Goal: Book appointment/travel/reservation

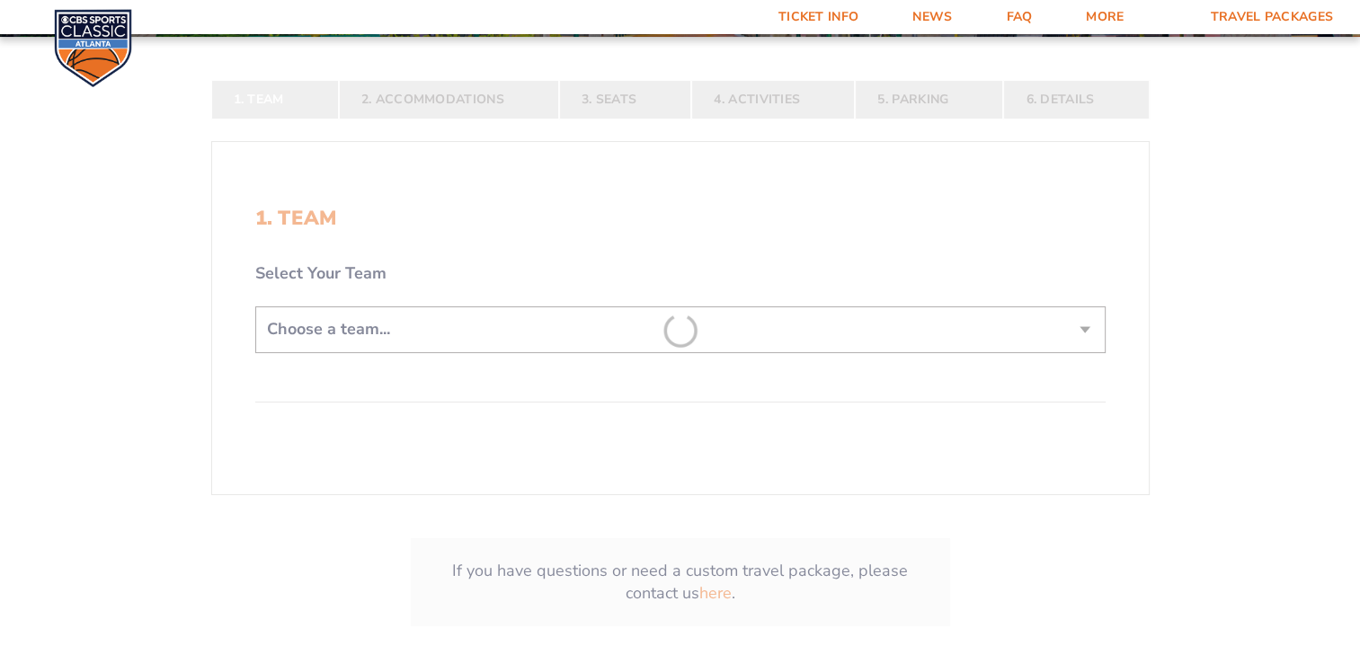
scroll to position [381, 0]
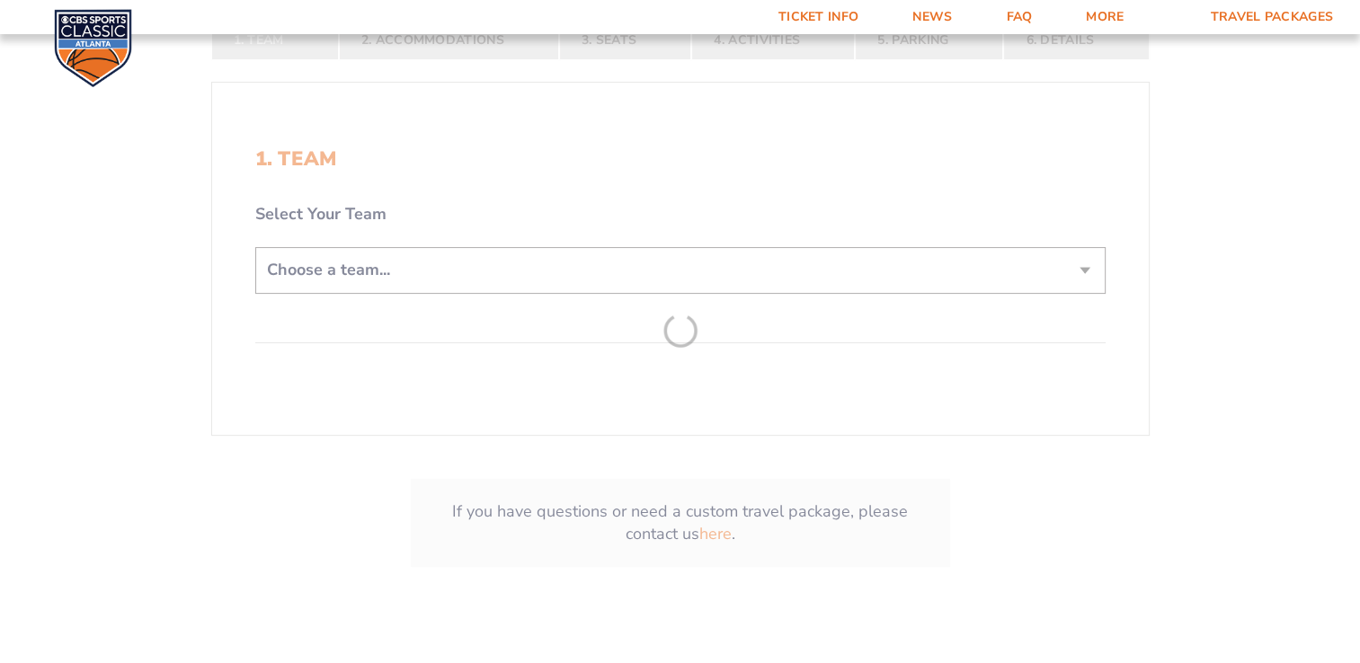
click at [1023, 257] on form "[US_STATE] [US_STATE] Travel Package [US_STATE][GEOGRAPHIC_DATA] [US_STATE] Sta…" at bounding box center [680, 136] width 1360 height 1035
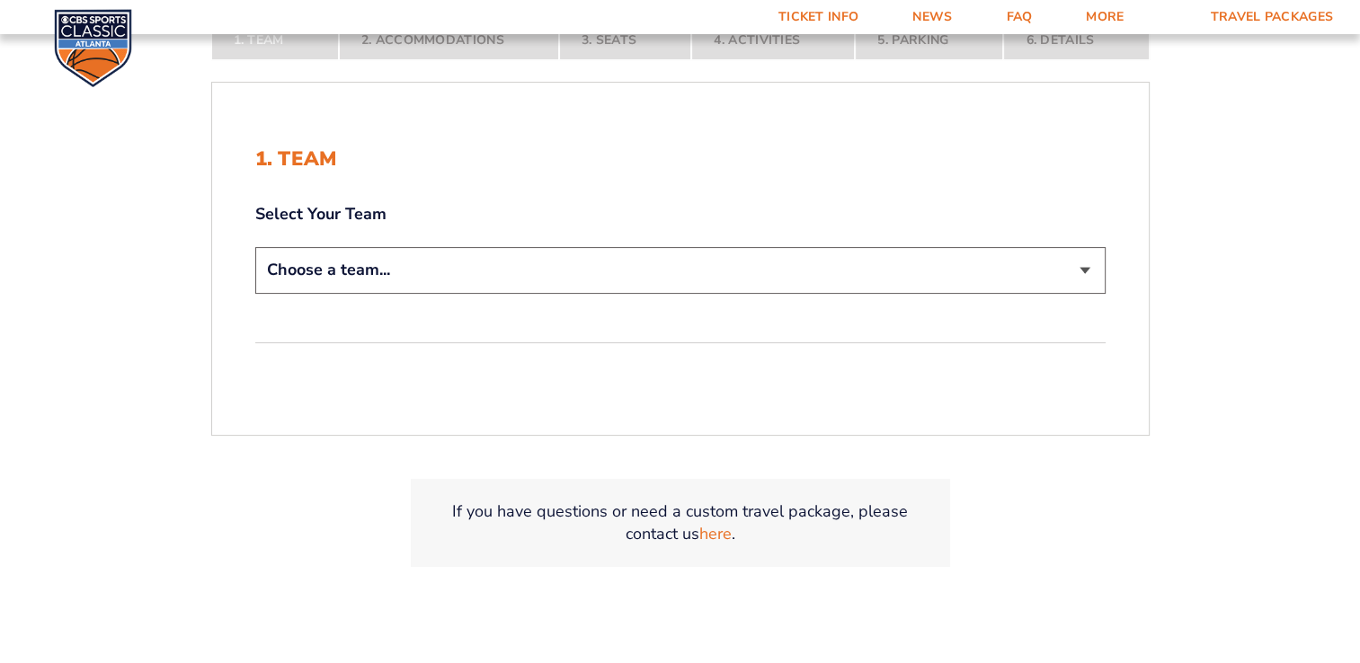
drag, startPoint x: 1061, startPoint y: 262, endPoint x: 966, endPoint y: 289, distance: 98.2
click at [1061, 262] on select "Choose a team... [US_STATE] Wildcats [US_STATE] State Buckeyes [US_STATE] Tar H…" at bounding box center [680, 270] width 850 height 46
select select "12956"
click at [255, 247] on select "Choose a team... [US_STATE] Wildcats [US_STATE] State Buckeyes [US_STATE] Tar H…" at bounding box center [680, 270] width 850 height 46
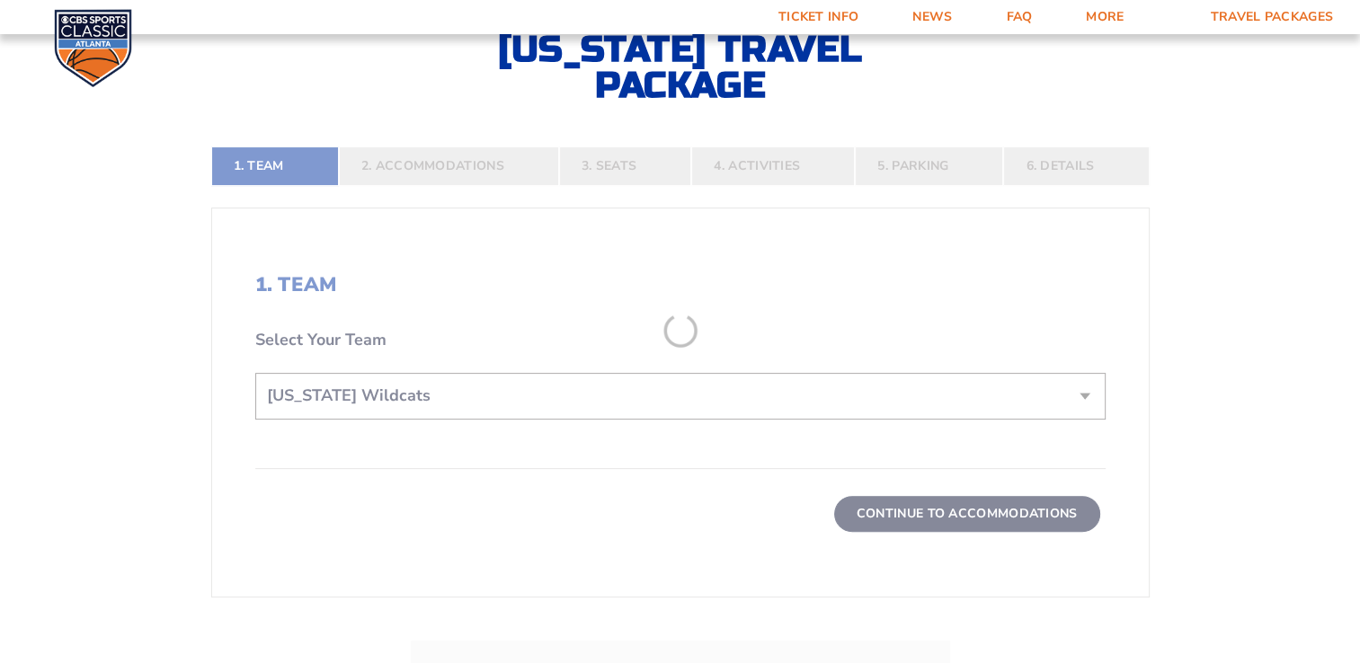
scroll to position [507, 0]
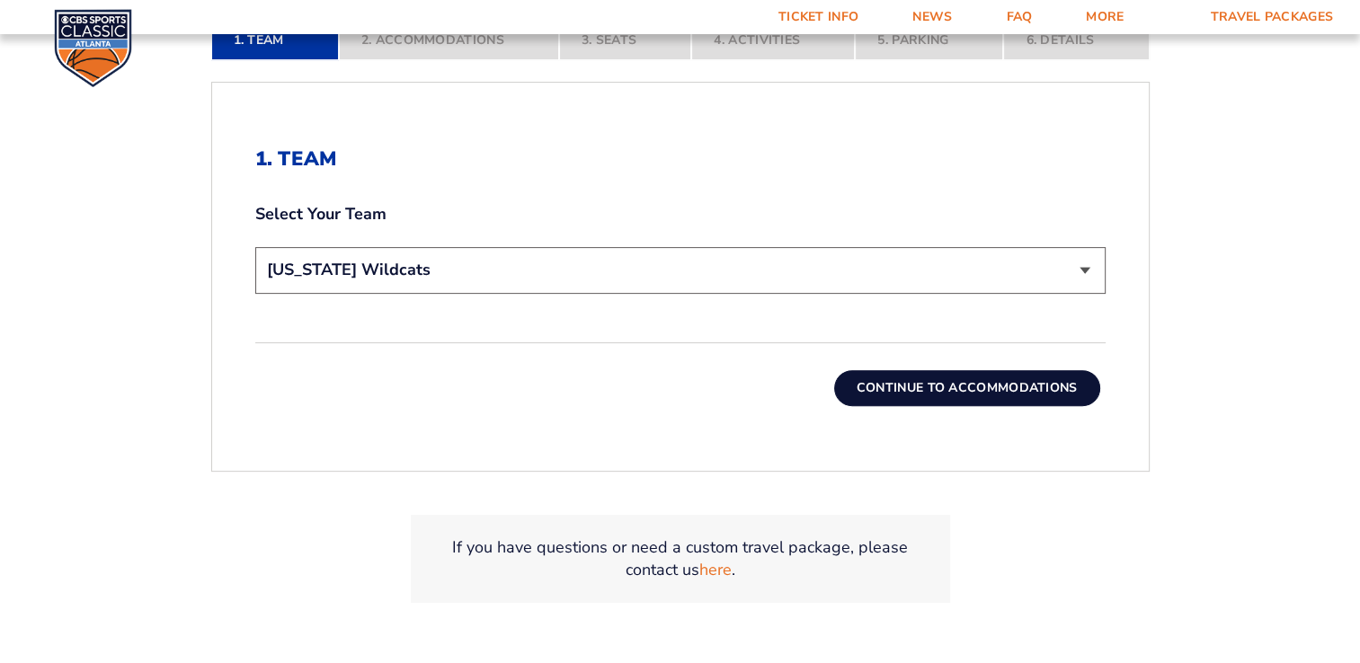
click at [908, 376] on button "Continue To Accommodations" at bounding box center [967, 388] width 266 height 36
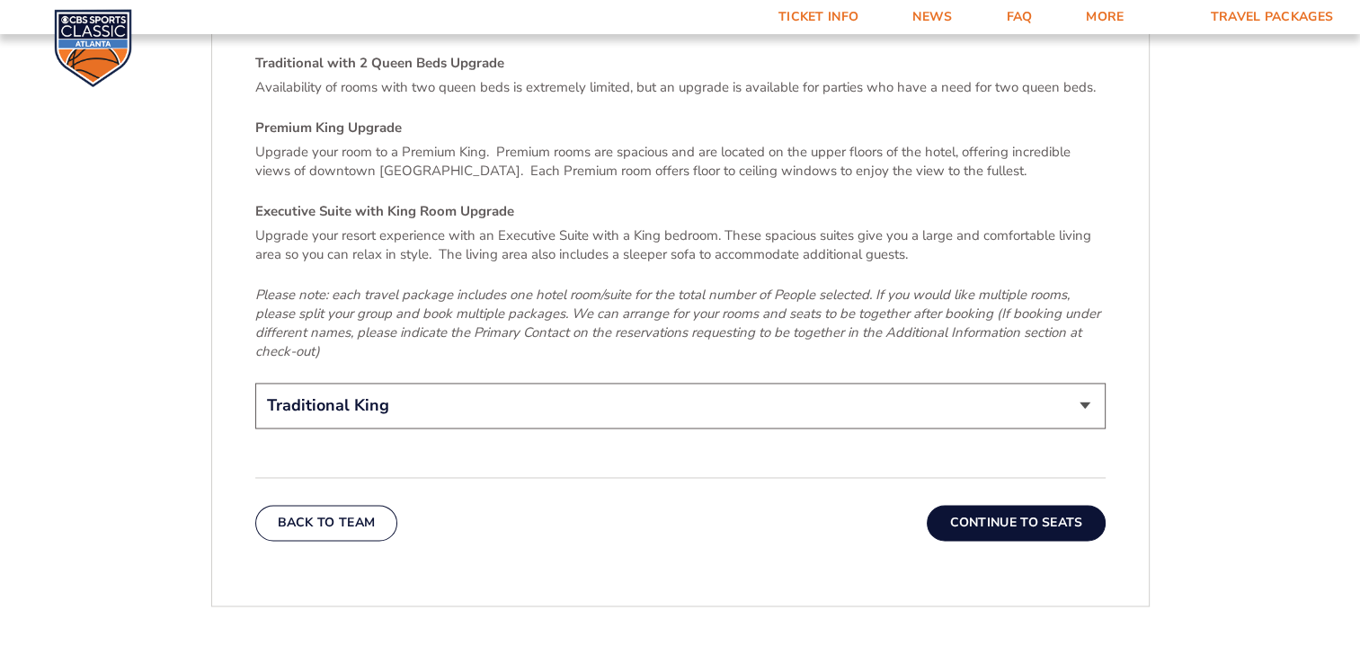
scroll to position [2757, 0]
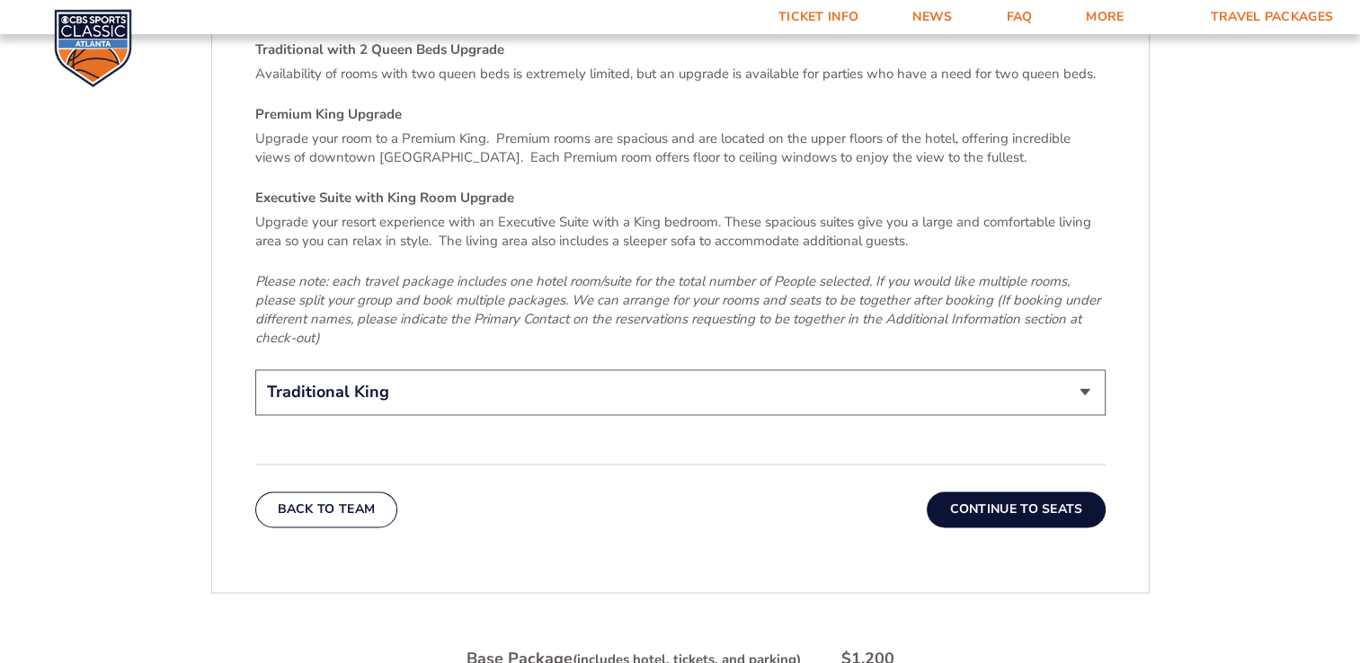
click at [1053, 369] on select "Traditional King Traditional with 2 Queen Beds Upgrade (+$95 per night) Premium…" at bounding box center [680, 392] width 850 height 46
click at [255, 369] on select "Traditional King Traditional with 2 Queen Beds Upgrade (+$95 per night) Premium…" at bounding box center [680, 392] width 850 height 46
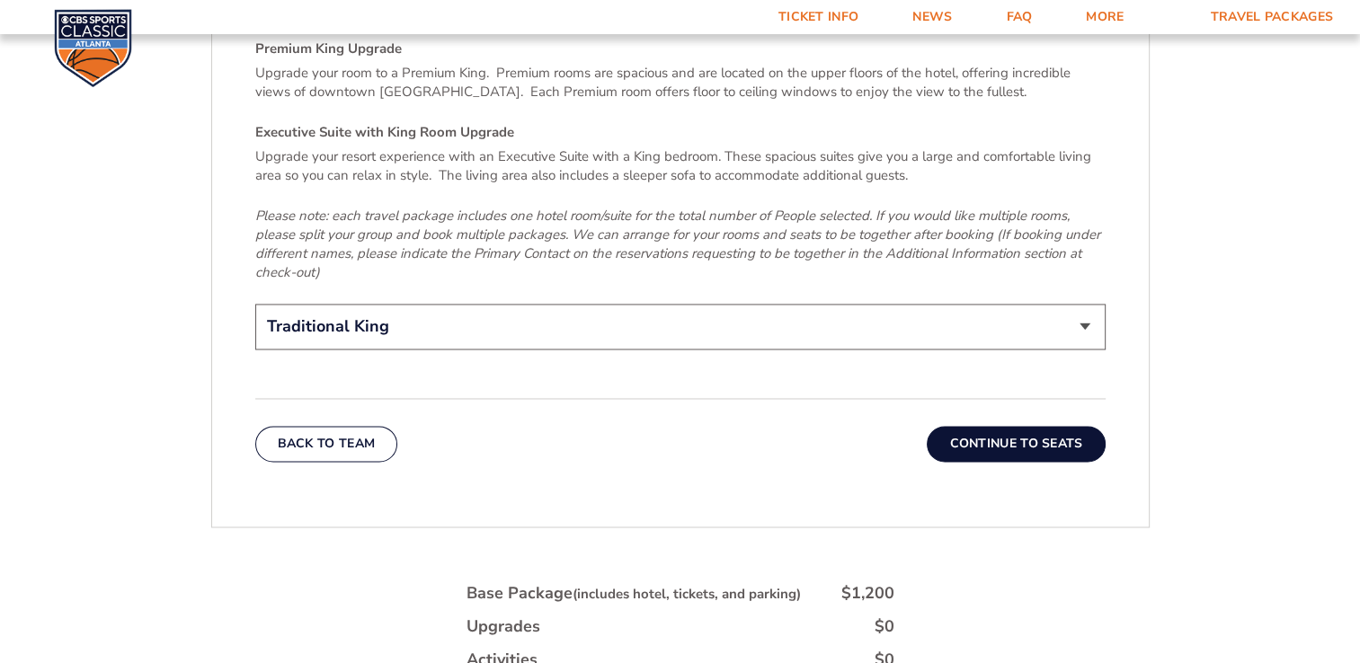
scroll to position [2858, 0]
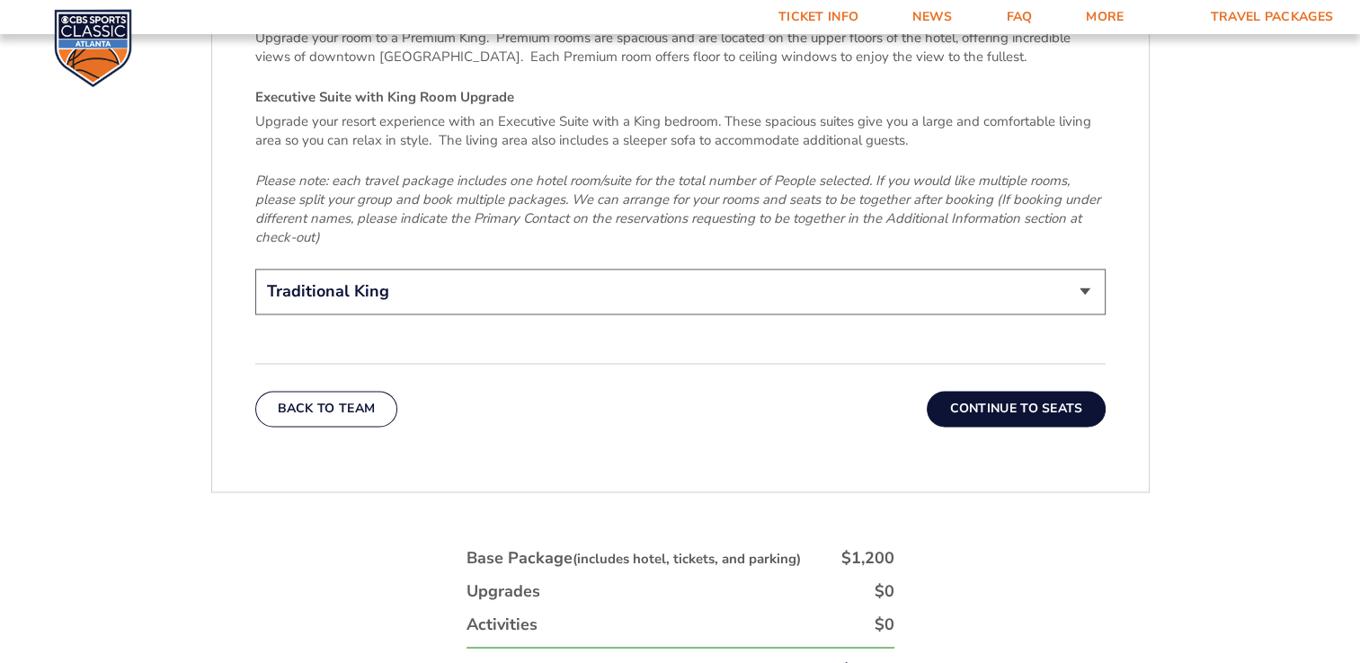
click at [1032, 391] on button "Continue To Seats" at bounding box center [1016, 409] width 178 height 36
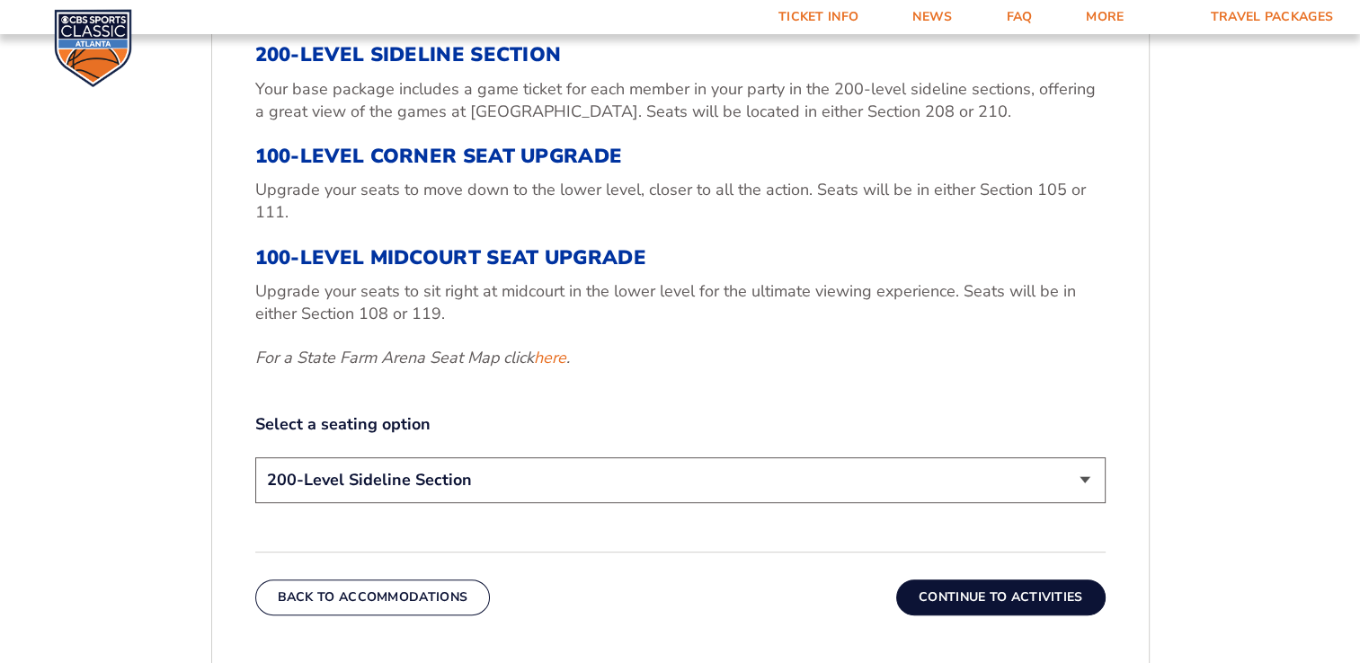
scroll to position [669, 0]
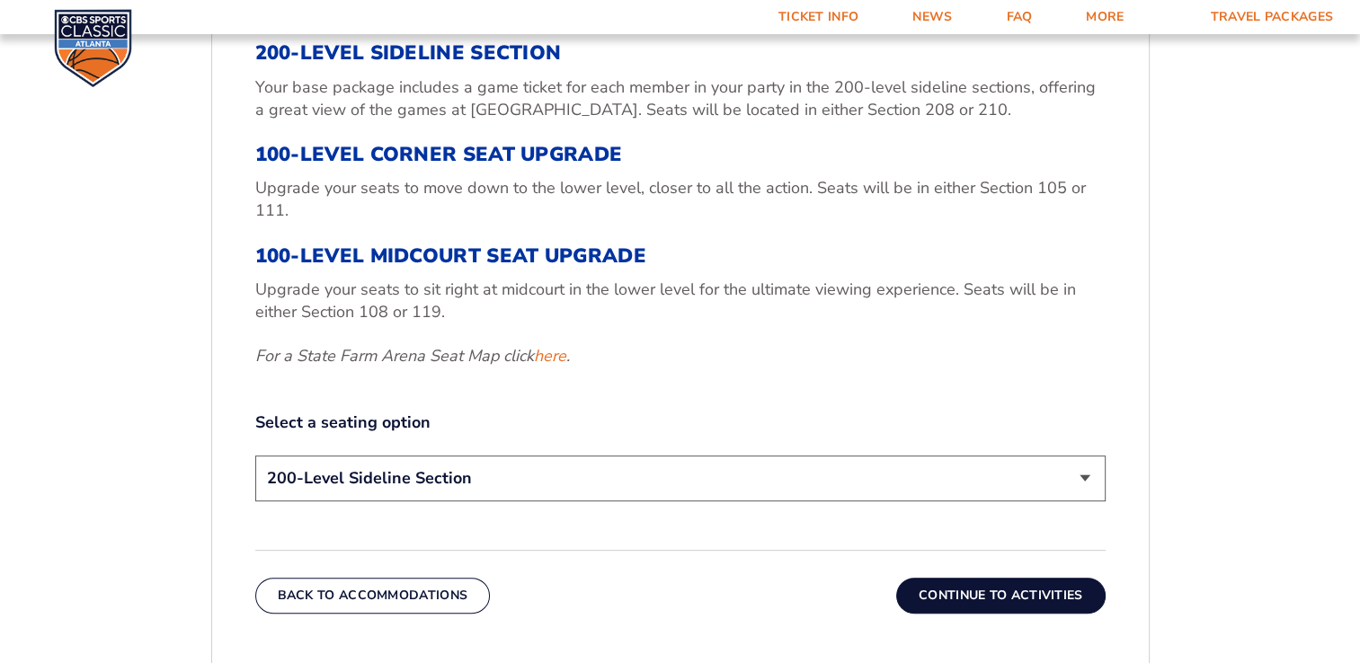
click at [1086, 470] on select "200-Level Sideline Section 100-Level Corner Seat Upgrade (+$120 per person) 100…" at bounding box center [680, 479] width 850 height 46
select select "100-Level Corner Seat Upgrade"
click at [255, 456] on select "200-Level Sideline Section 100-Level Corner Seat Upgrade (+$120 per person) 100…" at bounding box center [680, 479] width 850 height 46
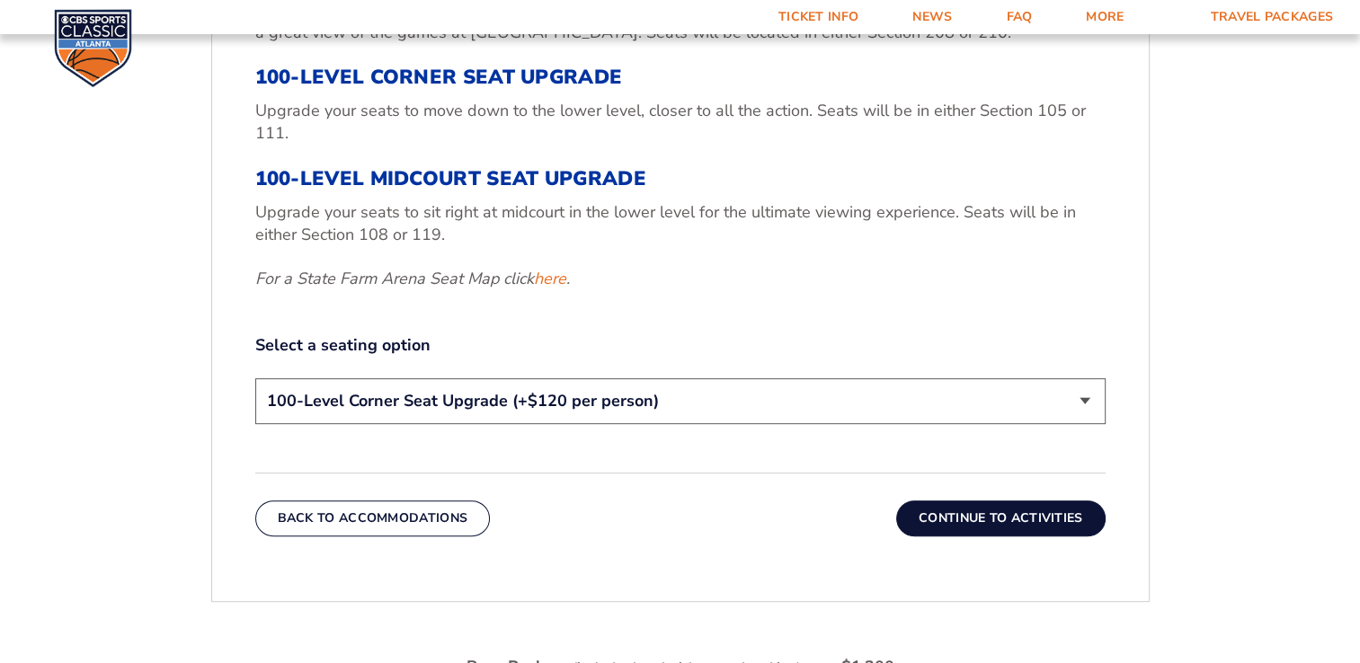
scroll to position [747, 0]
click at [946, 514] on button "Continue To Activities" at bounding box center [1000, 518] width 209 height 36
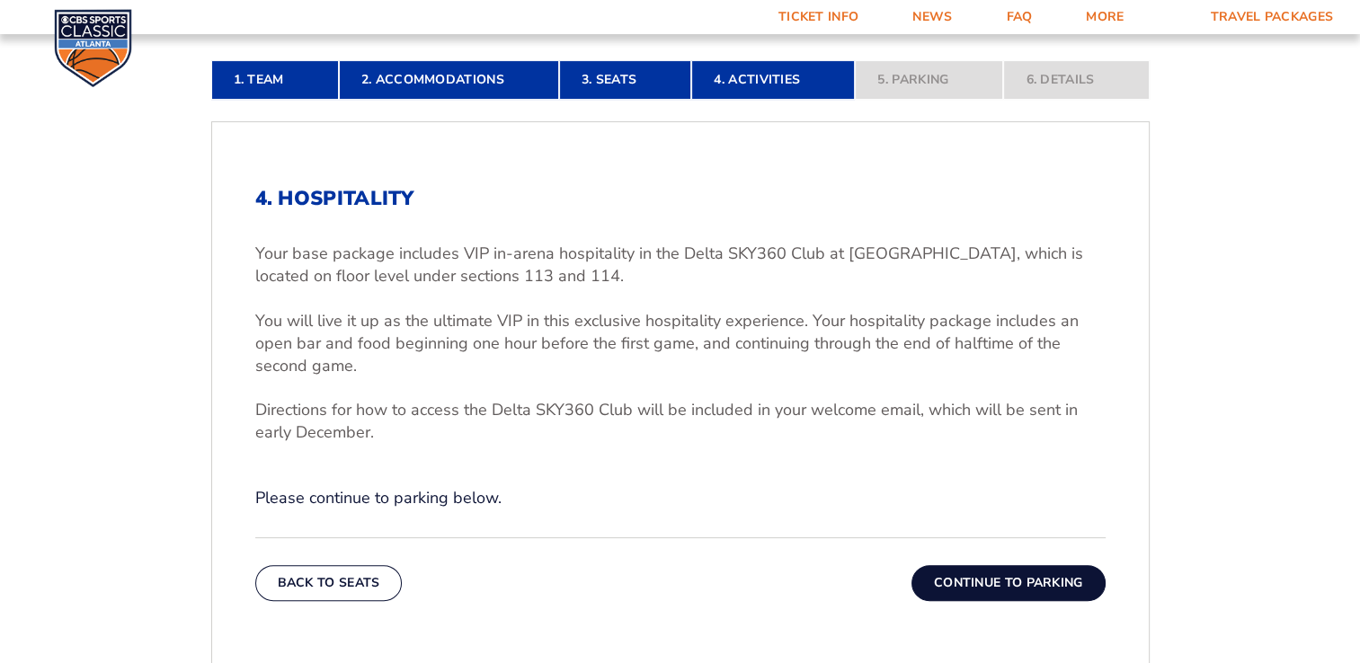
scroll to position [467, 0]
click at [966, 577] on button "Continue To Parking" at bounding box center [1009, 583] width 194 height 36
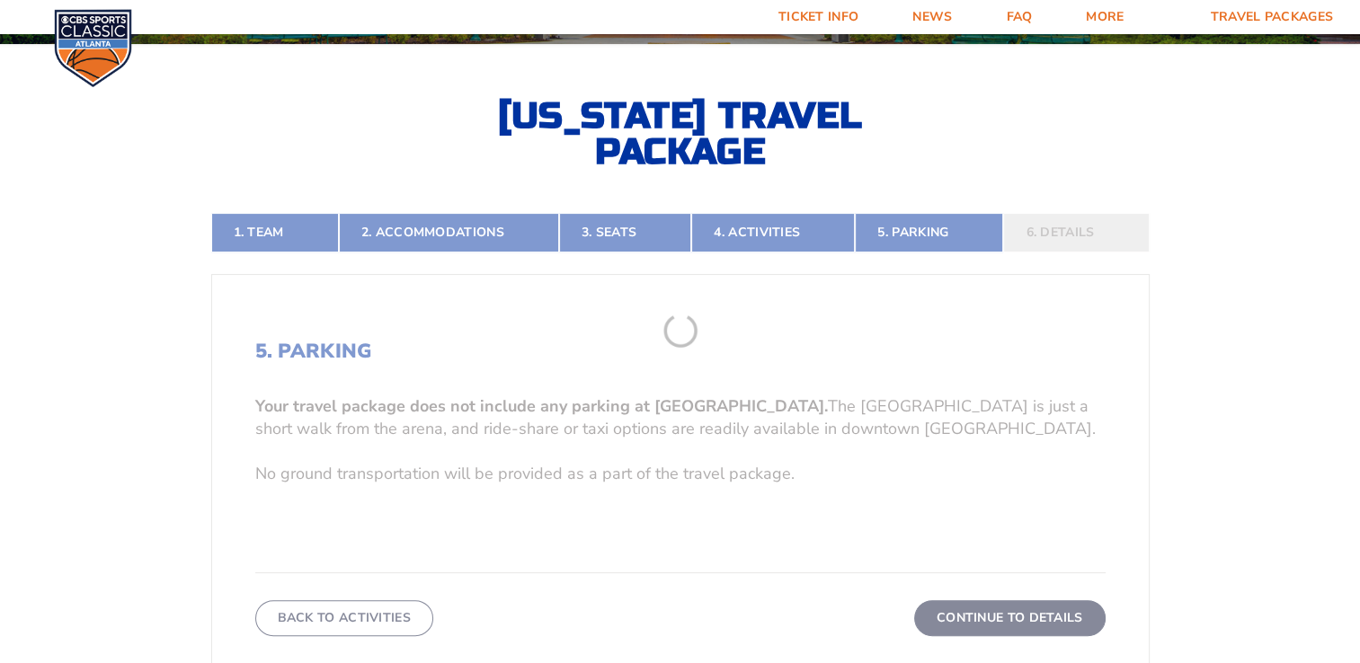
scroll to position [313, 0]
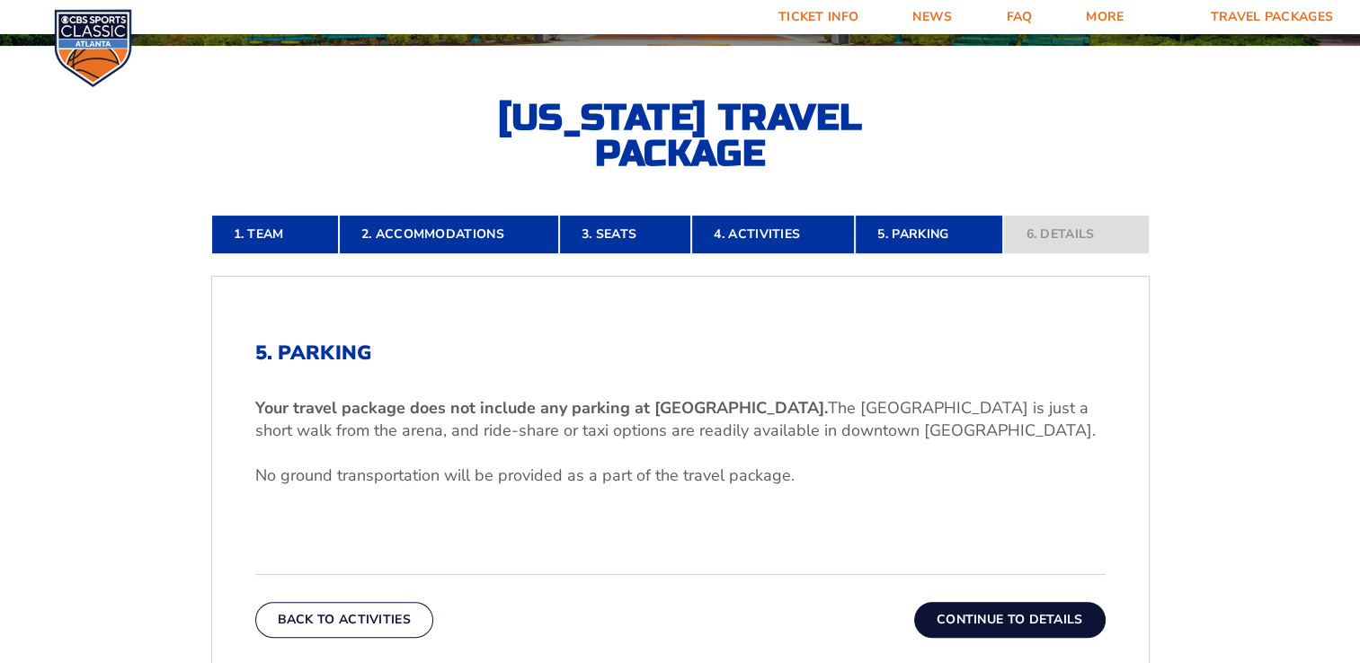
click at [978, 620] on button "Continue To Details" at bounding box center [1009, 620] width 191 height 36
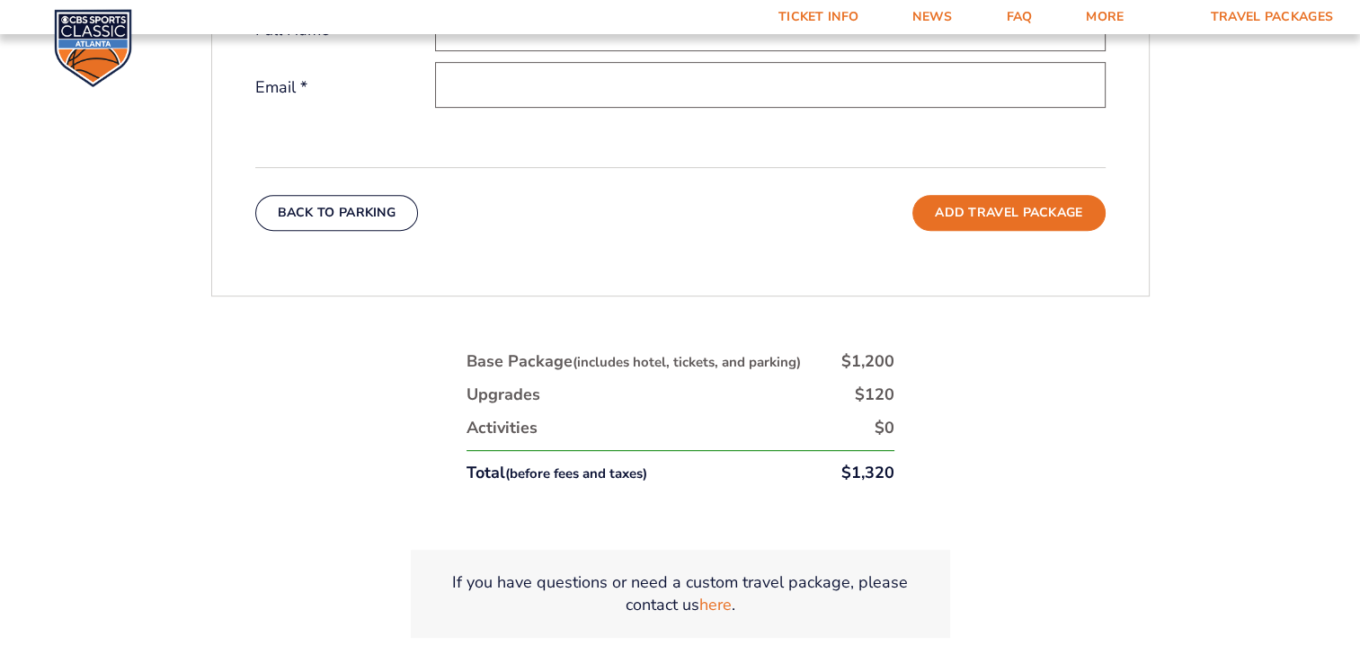
scroll to position [750, 0]
